Goal: Task Accomplishment & Management: Use online tool/utility

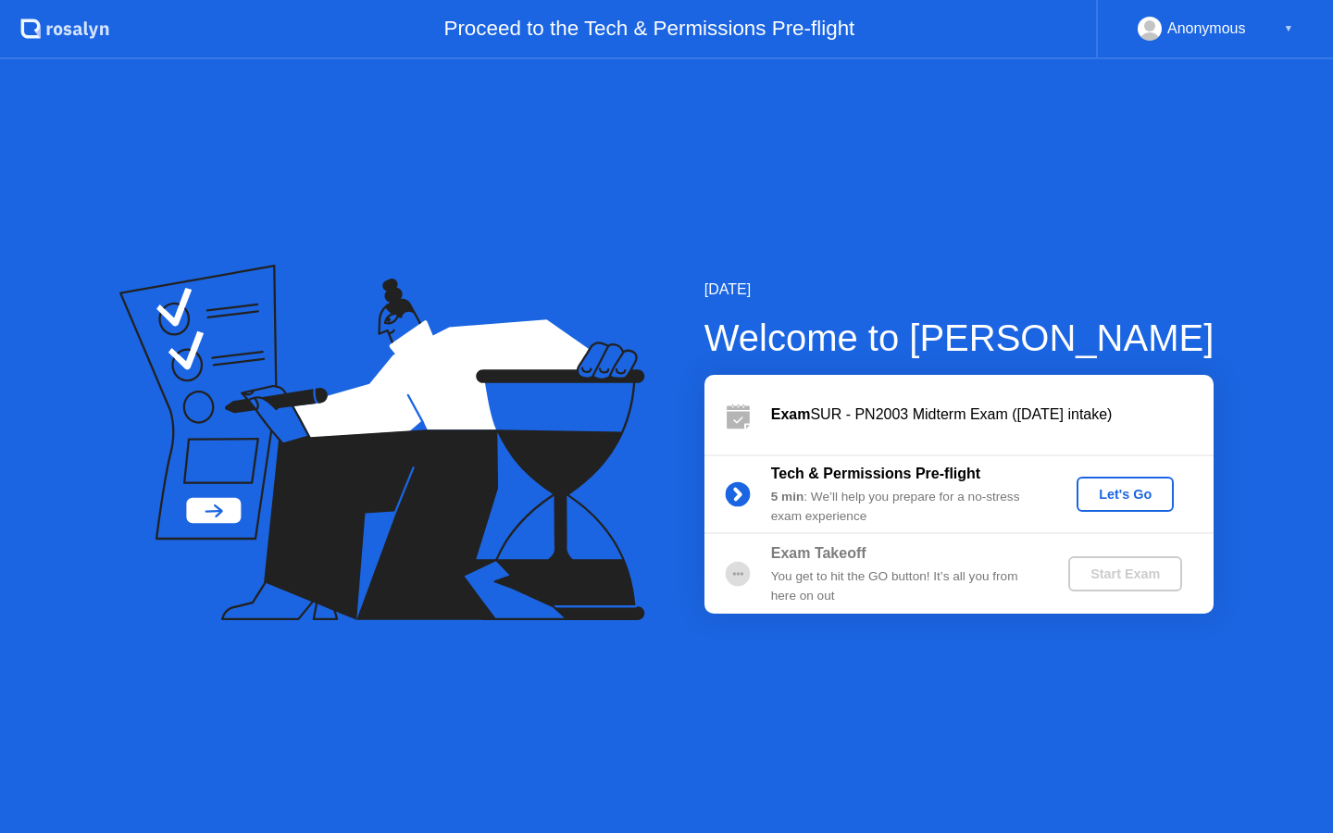
click at [1123, 487] on div "Let's Go" at bounding box center [1125, 494] width 82 height 15
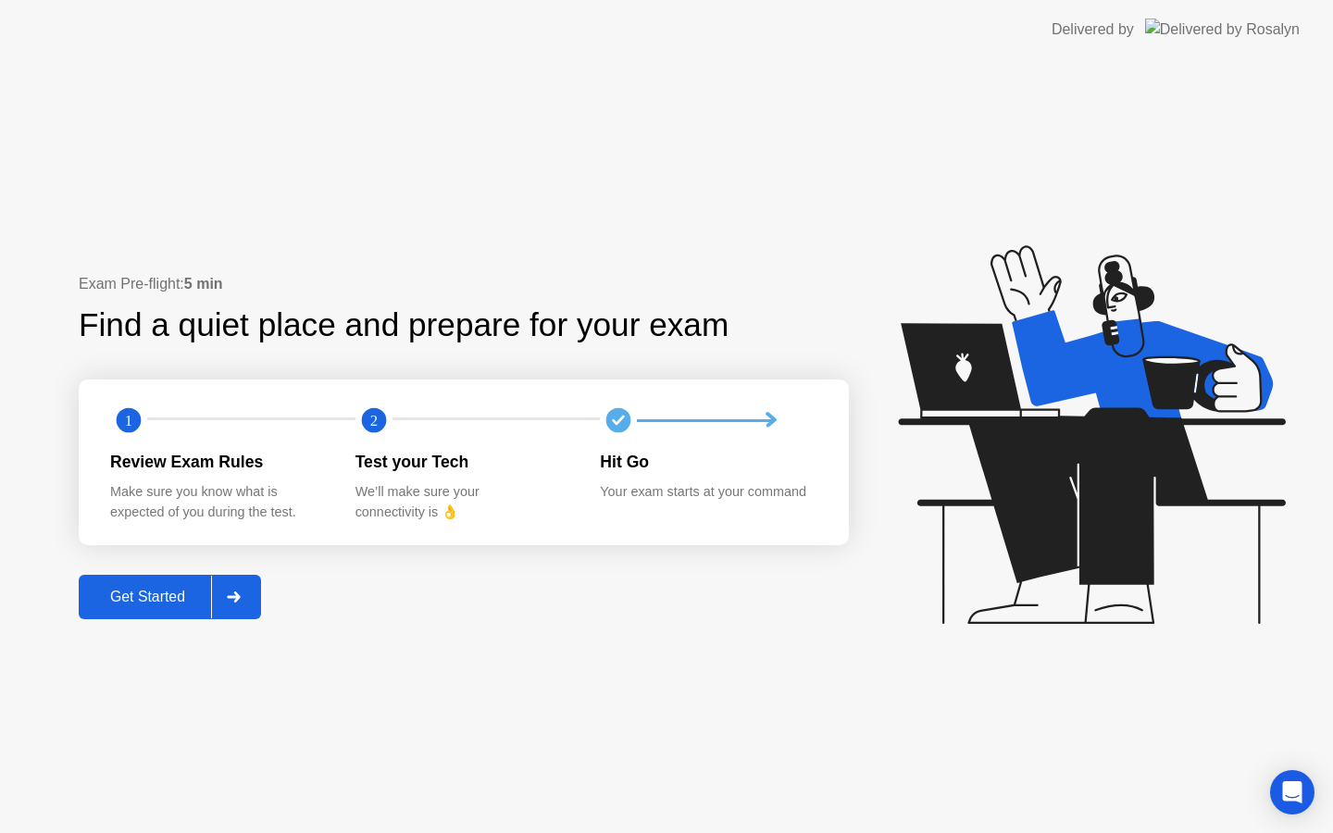
click at [233, 599] on icon at bounding box center [234, 597] width 14 height 11
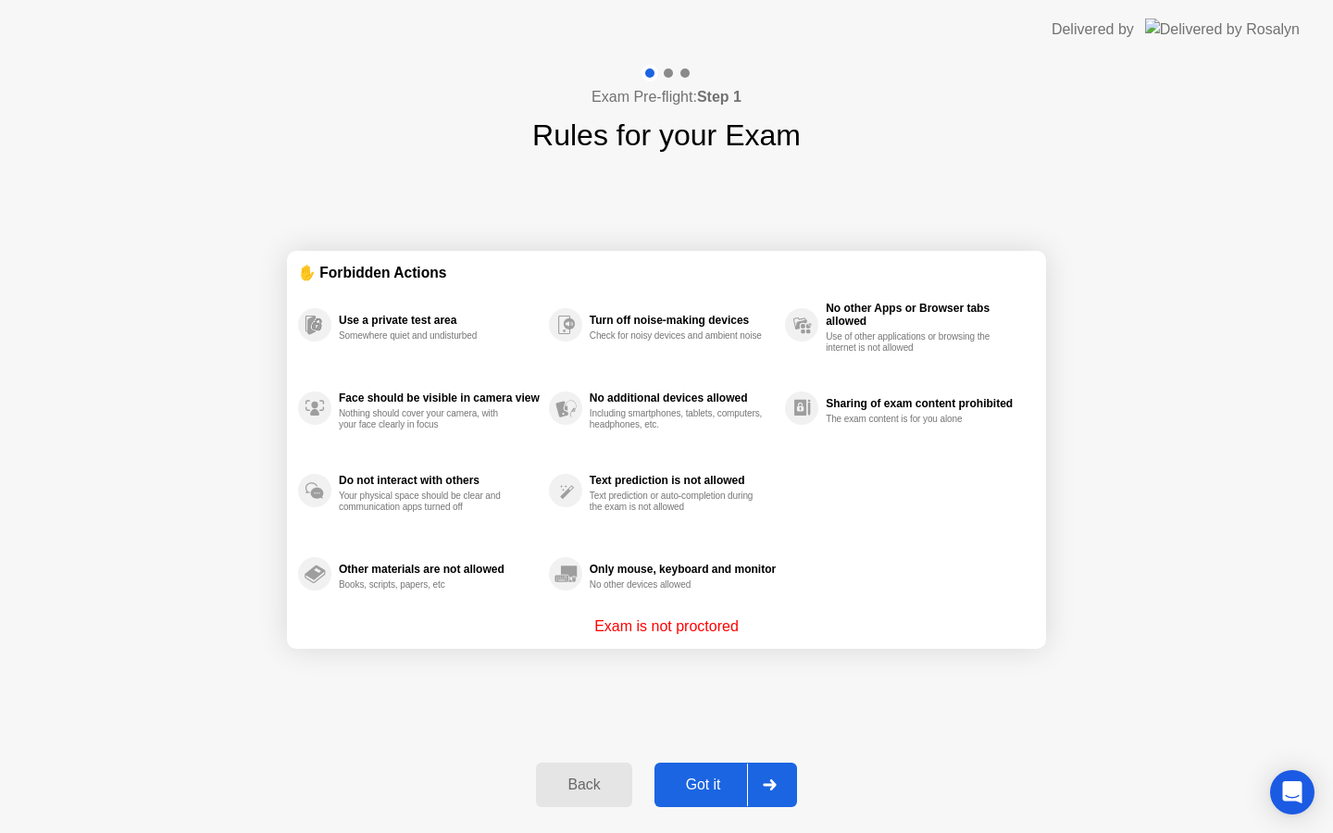
click at [771, 771] on div at bounding box center [769, 785] width 44 height 43
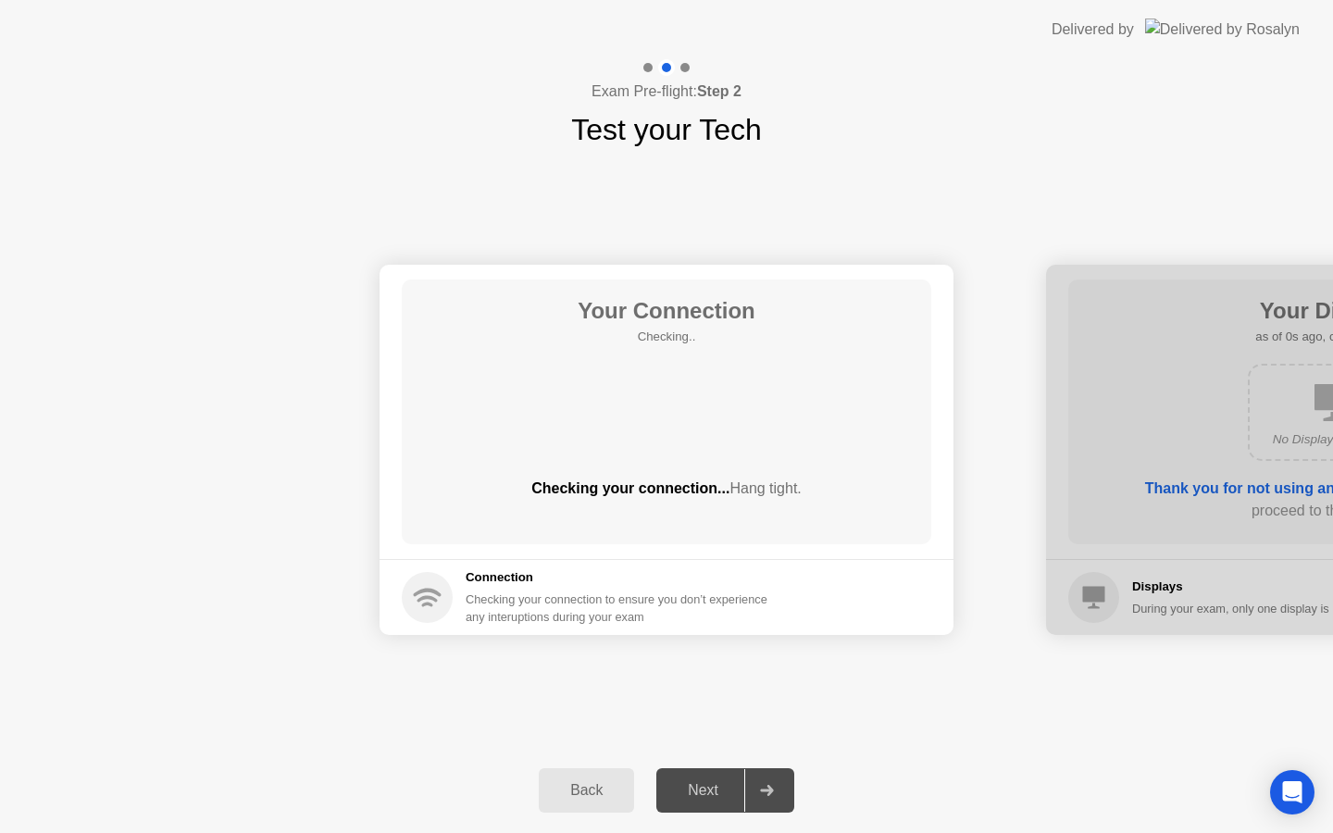
click at [765, 793] on icon at bounding box center [767, 790] width 14 height 11
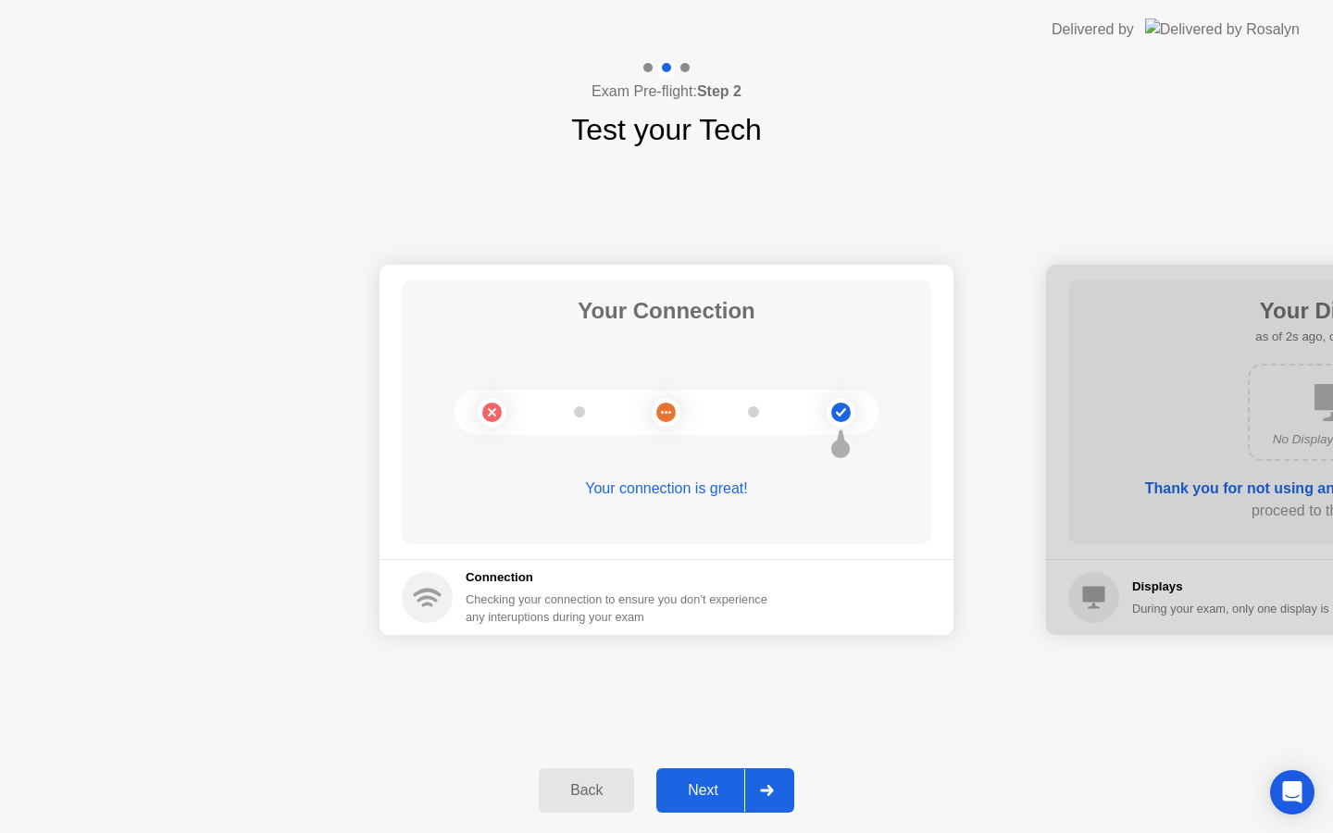
click at [756, 802] on div at bounding box center [766, 790] width 44 height 43
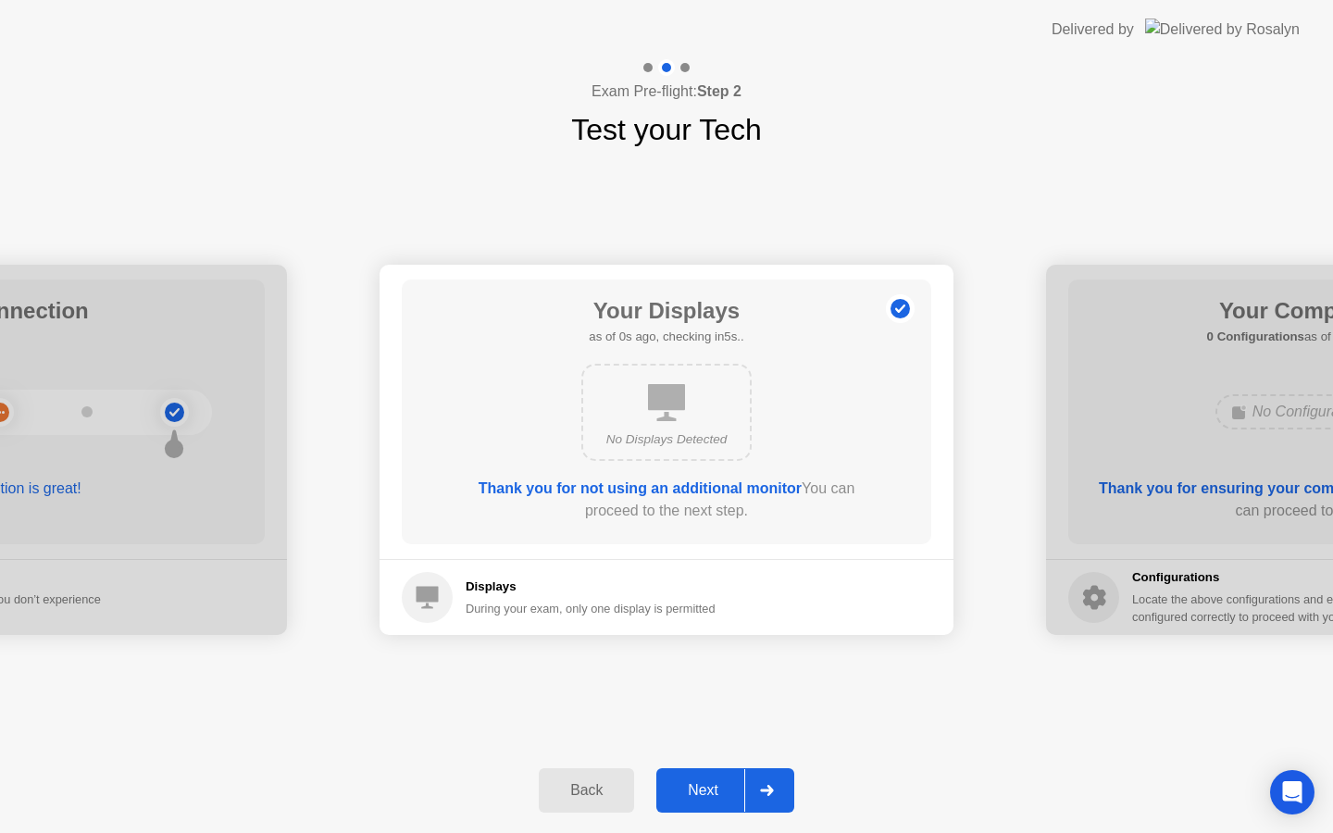
click at [756, 802] on div at bounding box center [766, 790] width 44 height 43
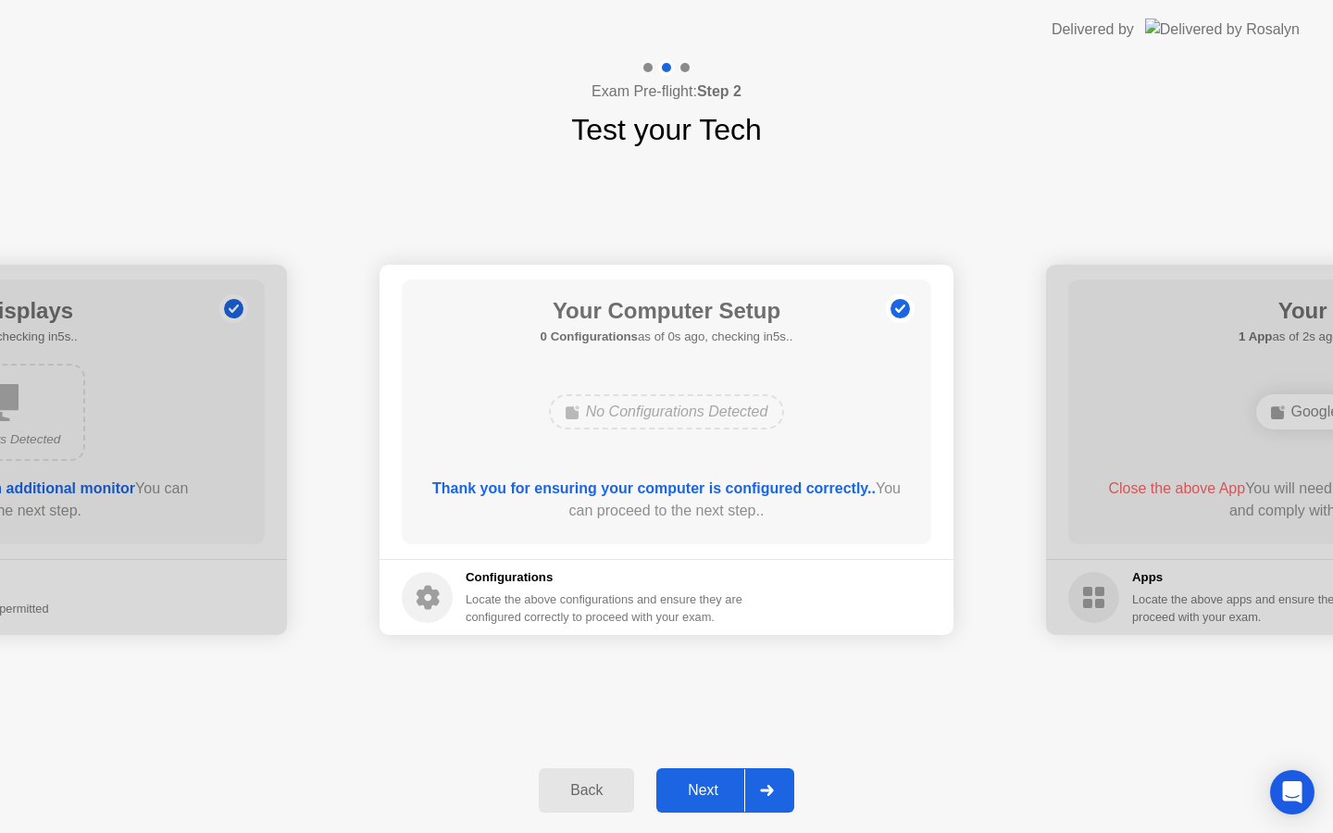
click at [756, 802] on div at bounding box center [766, 790] width 44 height 43
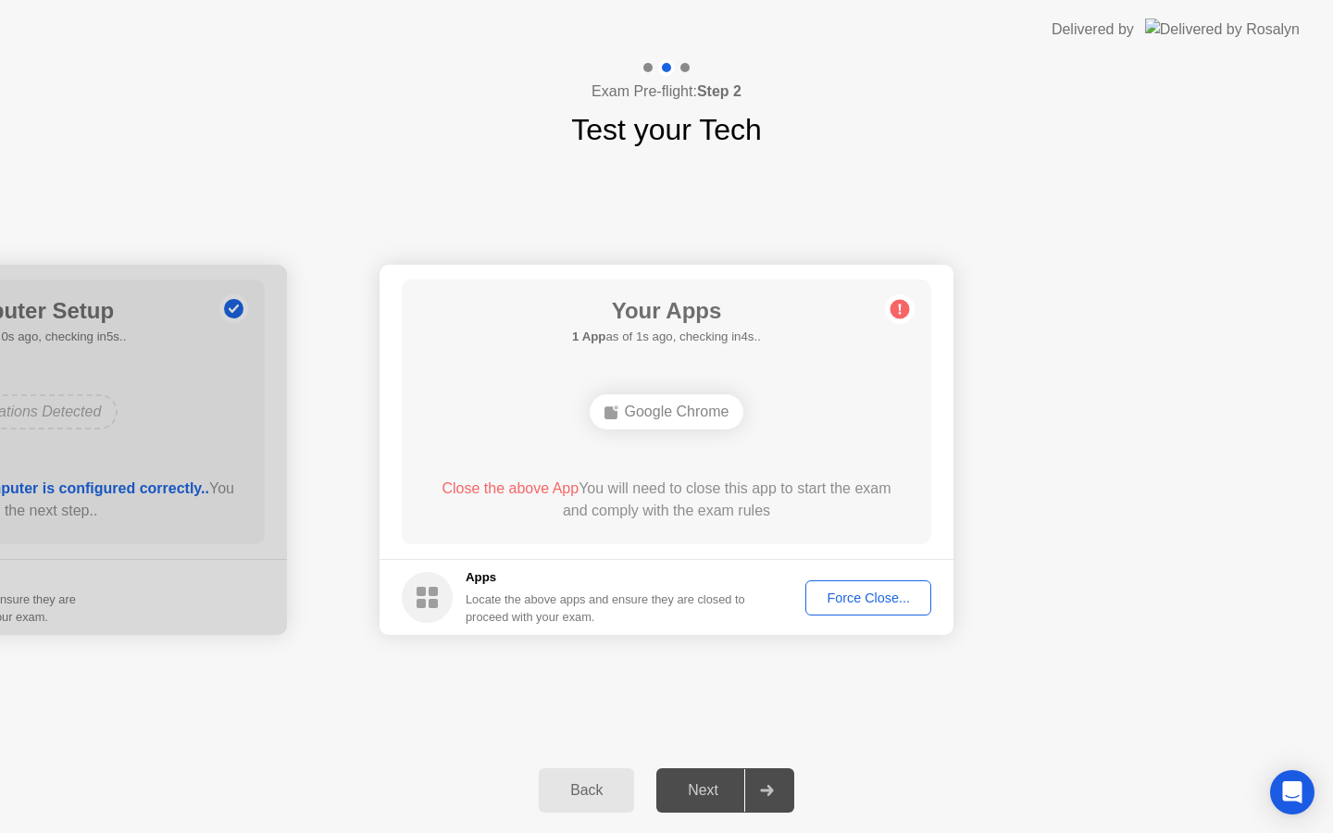
click at [848, 610] on button "Force Close..." at bounding box center [868, 597] width 126 height 35
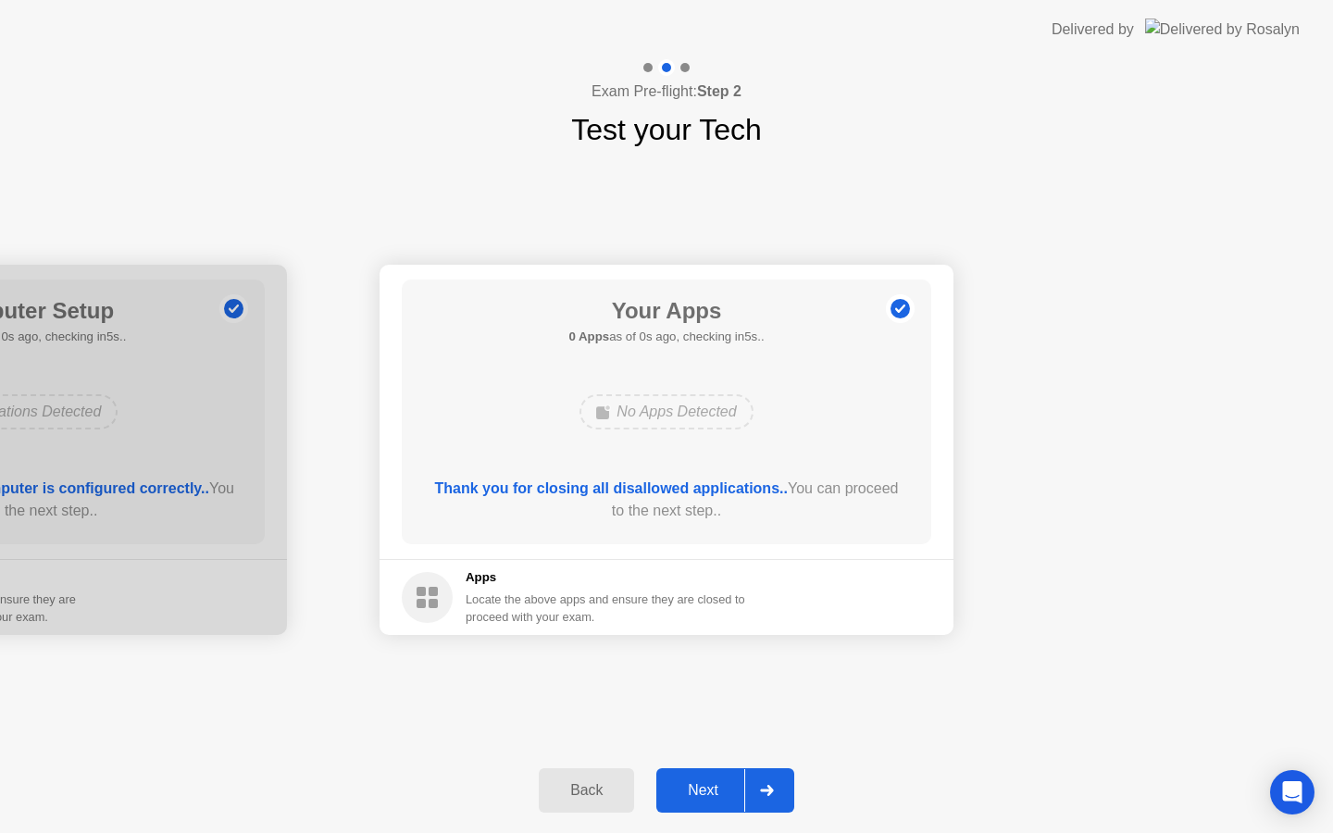
click at [759, 807] on div at bounding box center [766, 790] width 44 height 43
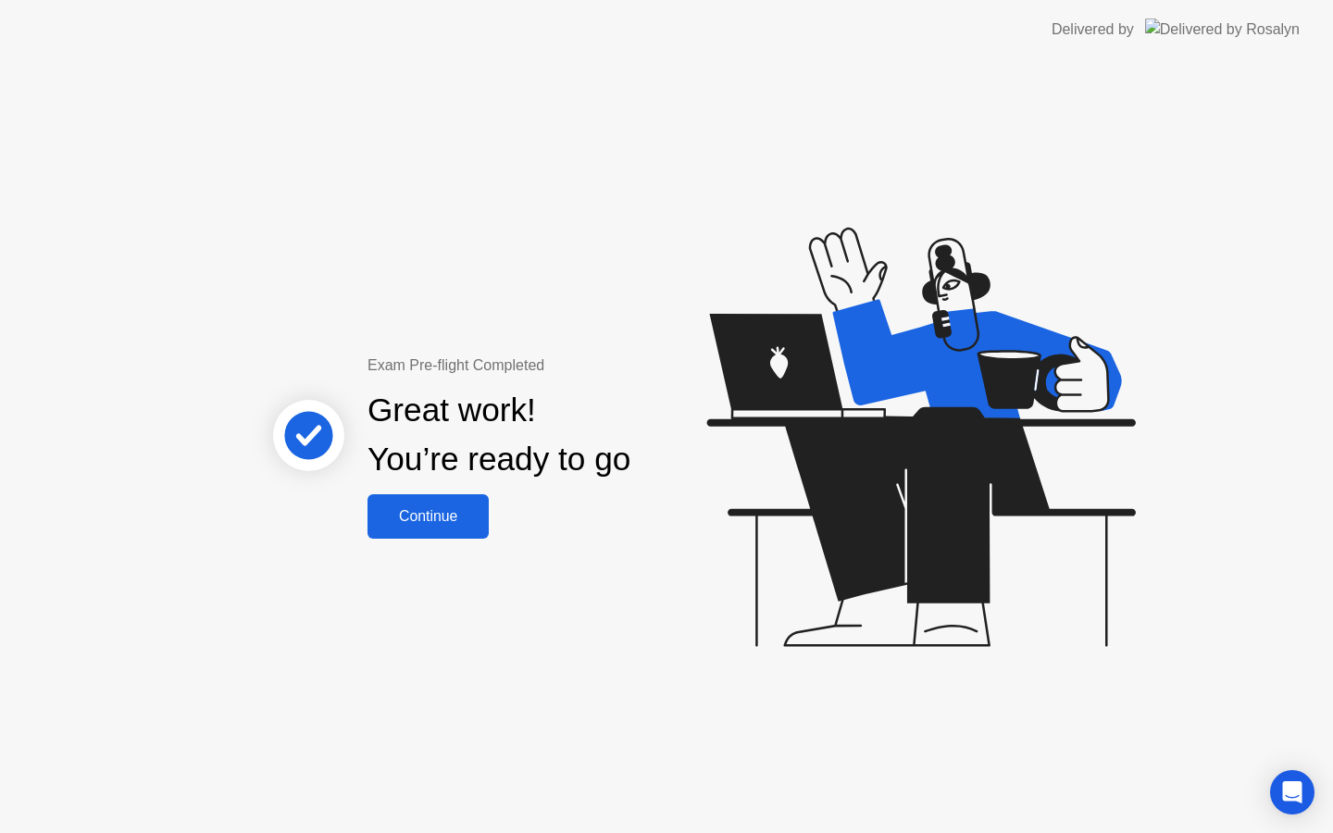
click at [418, 523] on div "Continue" at bounding box center [428, 516] width 110 height 17
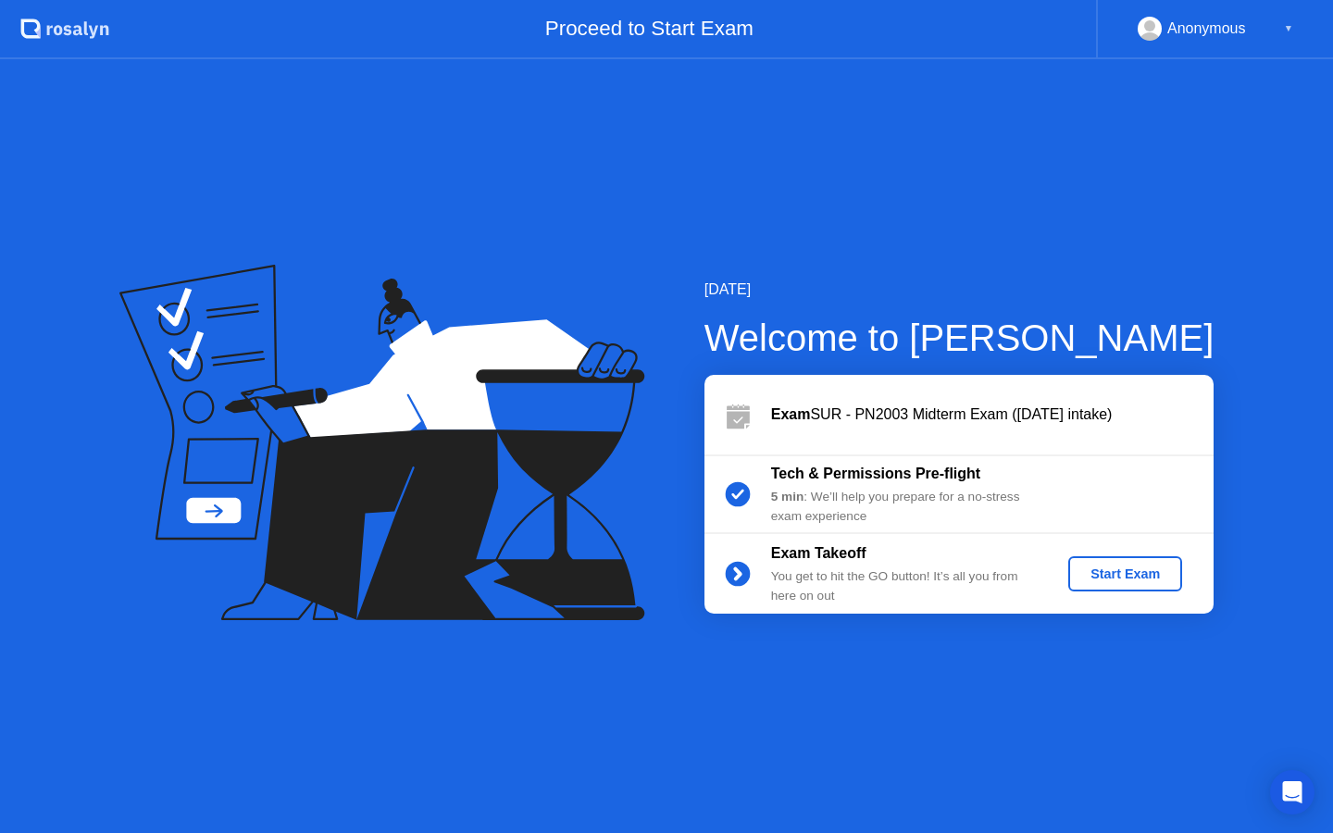
click at [1106, 580] on div "Start Exam" at bounding box center [1125, 574] width 99 height 15
